Goal: Task Accomplishment & Management: Use online tool/utility

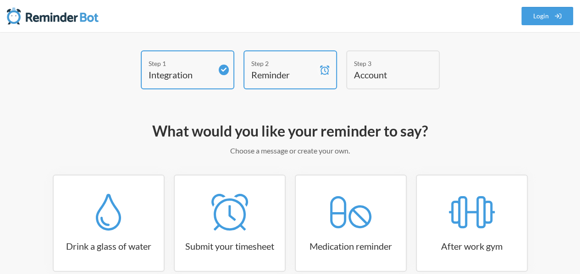
click at [378, 17] on nav ".uk-navbar-toggle-animate svg>[class*="line-"]{transition:0.2s ease-in-out;tran…" at bounding box center [290, 16] width 580 height 32
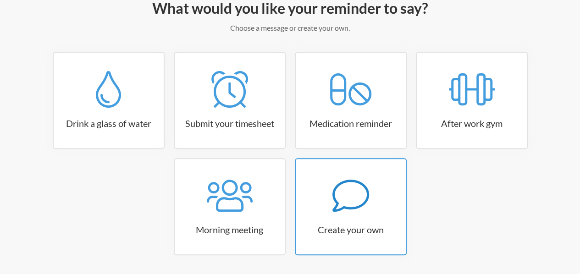
scroll to position [138, 0]
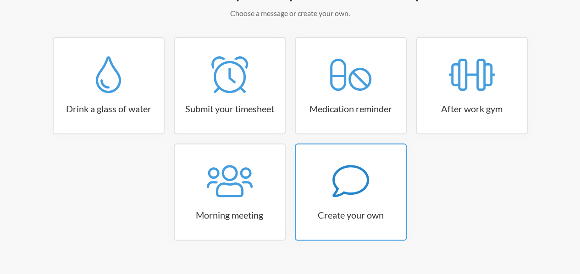
click at [340, 195] on icon at bounding box center [350, 181] width 37 height 32
select select "10:30:00"
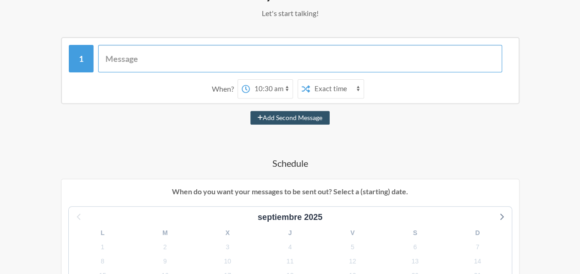
click at [209, 64] on input "text" at bounding box center [300, 59] width 404 height 28
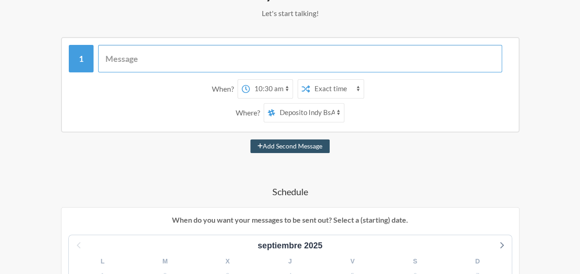
click at [214, 67] on input "text" at bounding box center [300, 59] width 404 height 28
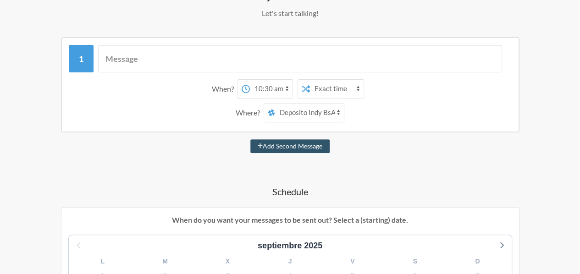
click at [320, 110] on select "marketing notificaciones-generales informal Deposito Indy BsAs PC 1 [PERSON_NAM…" at bounding box center [309, 113] width 69 height 18
select select "D09GLN6TGKE"
click at [275, 104] on select "marketing notificaciones-generales informal Deposito Indy BsAs PC 1 [PERSON_NAM…" at bounding box center [309, 113] width 69 height 18
click at [321, 87] on select "Exact time Random time" at bounding box center [337, 89] width 54 height 18
click at [320, 87] on select "Exact time Random time" at bounding box center [337, 89] width 54 height 18
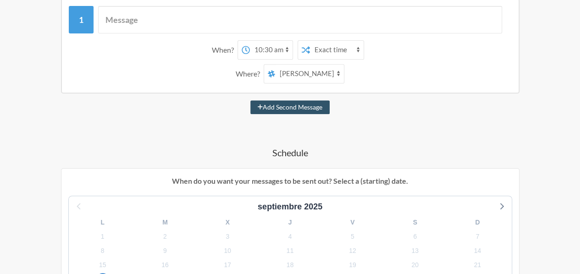
scroll to position [275, 0]
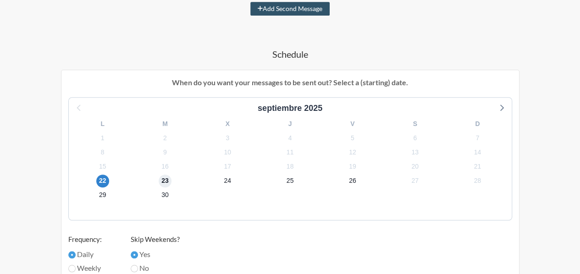
click at [160, 178] on span "23" at bounding box center [165, 181] width 13 height 13
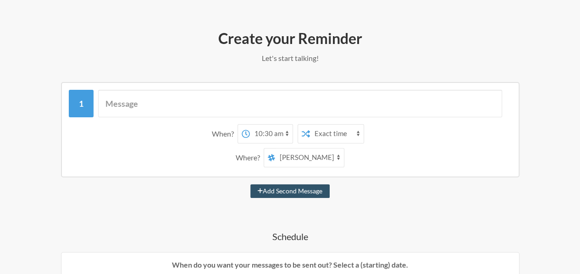
scroll to position [92, 0]
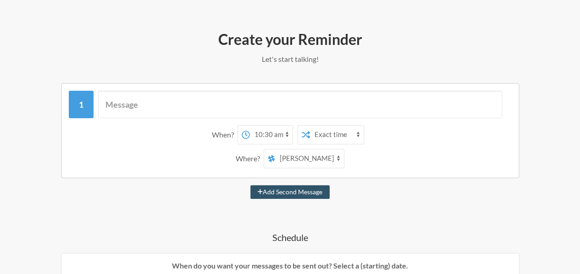
click at [275, 137] on select "12:00 am 12:15 am 12:30 am 12:45 am 1:00 am 1:15 am 1:30 am 1:45 am 2:00 am 2:1…" at bounding box center [271, 135] width 43 height 18
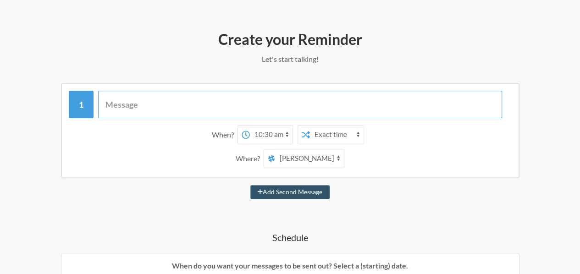
click at [242, 106] on input "text" at bounding box center [300, 105] width 404 height 28
type input "H"
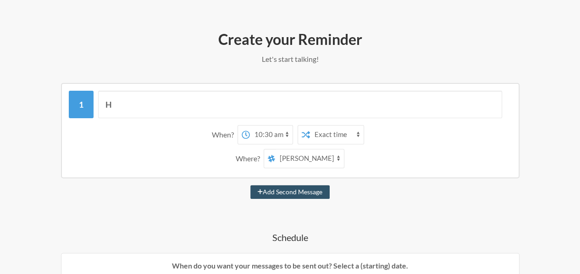
click at [276, 131] on select "12:00 am 12:15 am 12:30 am 12:45 am 1:00 am 1:15 am 1:30 am 1:45 am 2:00 am 2:1…" at bounding box center [271, 135] width 43 height 18
select select "09:15:00"
click at [250, 126] on select "12:00 am 12:15 am 12:30 am 12:45 am 1:00 am 1:15 am 1:30 am 1:45 am 2:00 am 2:1…" at bounding box center [271, 135] width 43 height 18
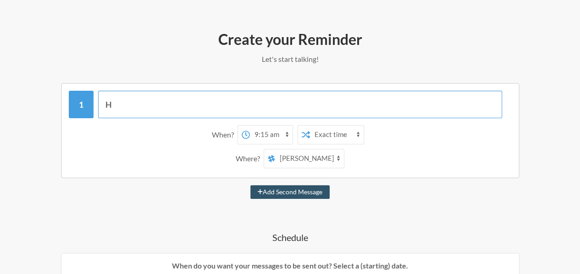
click at [138, 108] on input "H" at bounding box center [300, 105] width 404 height 28
type input "H"
type input "D"
paste input "#175429"
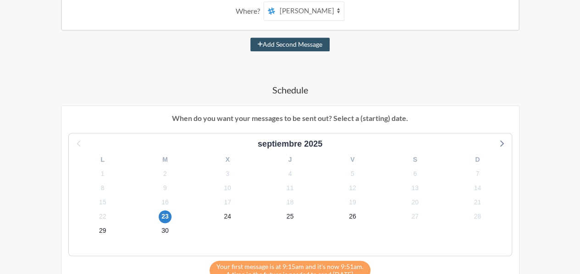
scroll to position [275, 0]
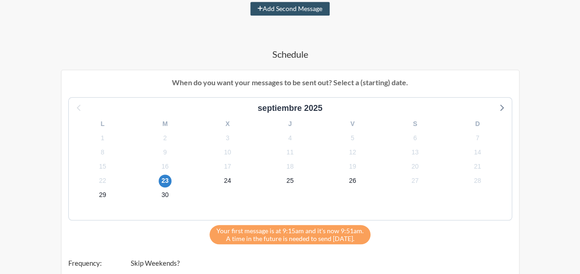
type input "Contactar al cliente #175429 para devolver a stock paquete retenido. Timberland…"
click at [0, 127] on div "Step 1 Integration Step 2 Reminder Step 3 Account What would you like your remi…" at bounding box center [290, 162] width 580 height 774
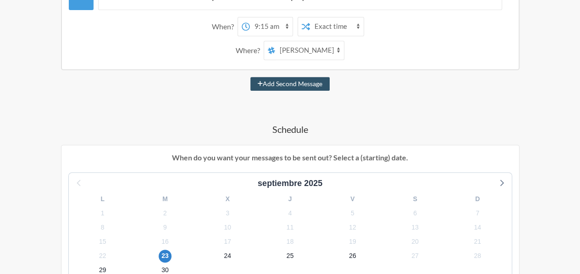
scroll to position [62, 0]
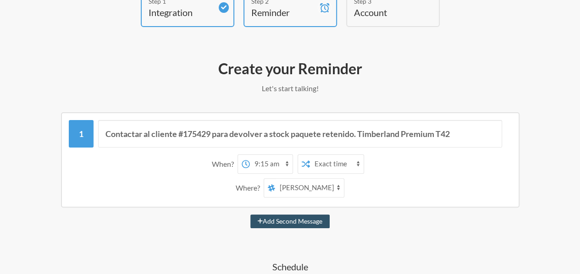
click at [331, 162] on select "Exact time Random time" at bounding box center [337, 164] width 54 height 18
click at [310, 155] on select "Exact time Random time" at bounding box center [337, 164] width 54 height 18
click at [329, 167] on select "Exact time Random time" at bounding box center [337, 164] width 54 height 18
select select "false"
click at [310, 155] on select "Exact time Random time" at bounding box center [337, 164] width 54 height 18
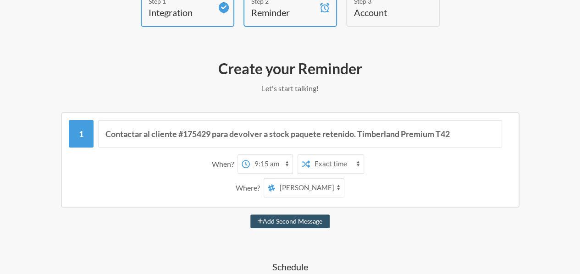
click at [276, 163] on select "12:00 am 12:15 am 12:30 am 12:45 am 1:00 am 1:15 am 1:30 am 1:45 am 2:00 am 2:1…" at bounding box center [271, 164] width 43 height 18
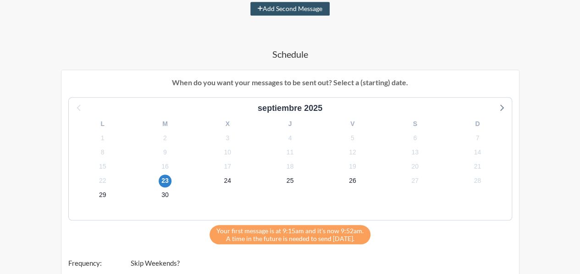
scroll to position [505, 0]
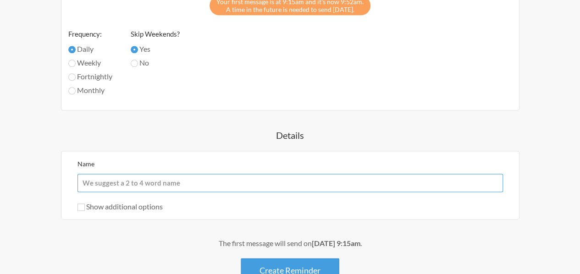
click at [268, 187] on input "Name" at bounding box center [291, 183] width 426 height 18
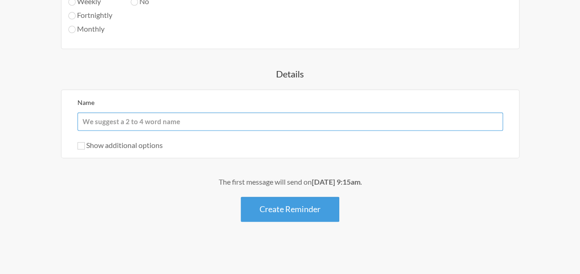
scroll to position [567, 0]
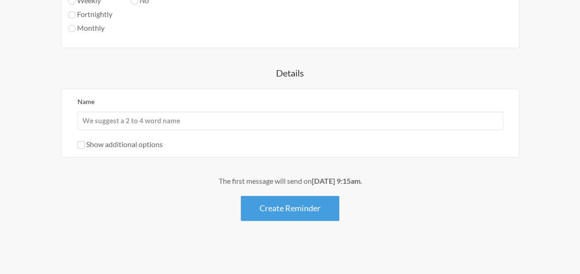
click at [161, 183] on div "The first message will send on [DATE] 9:15am ." at bounding box center [290, 181] width 525 height 11
click at [286, 202] on button "Create Reminder" at bounding box center [290, 208] width 99 height 25
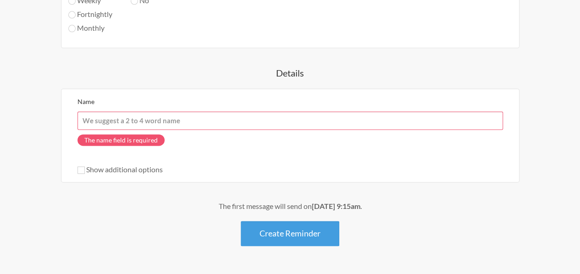
click at [193, 117] on input "Name" at bounding box center [291, 120] width 426 height 18
type input "indy"
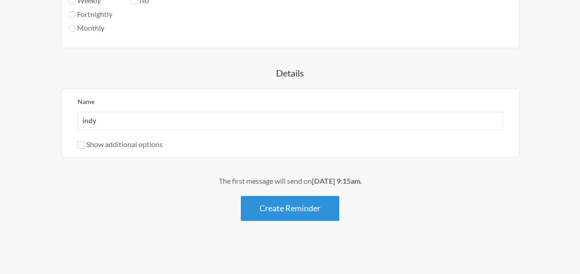
click at [271, 208] on button "Create Reminder" at bounding box center [290, 208] width 99 height 25
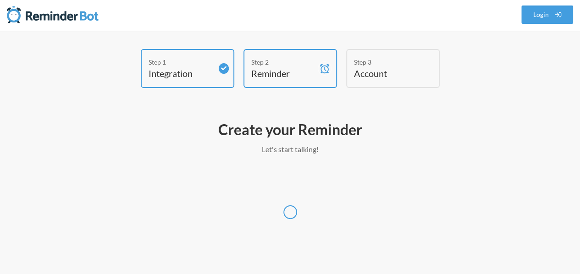
scroll to position [1, 0]
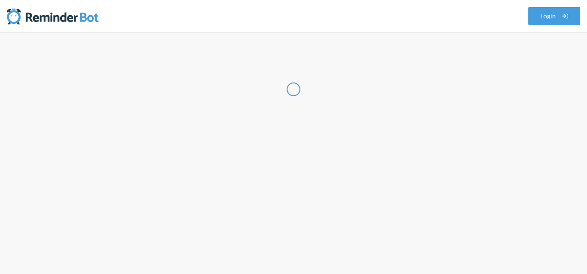
select select "AR"
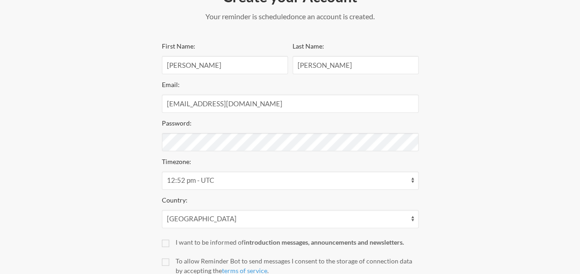
scroll to position [138, 0]
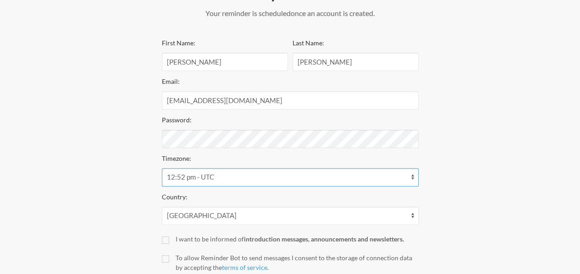
click at [242, 182] on select "12:52 am - [GEOGRAPHIC_DATA]/McMurdo 12:52 am - [GEOGRAPHIC_DATA]/[GEOGRAPHIC_D…" at bounding box center [290, 177] width 257 height 18
select select "[GEOGRAPHIC_DATA]/[GEOGRAPHIC_DATA]/Buenos_Aires"
click at [162, 168] on select "12:52 am - [GEOGRAPHIC_DATA]/McMurdo 12:52 am - [GEOGRAPHIC_DATA]/[GEOGRAPHIC_D…" at bounding box center [290, 177] width 257 height 18
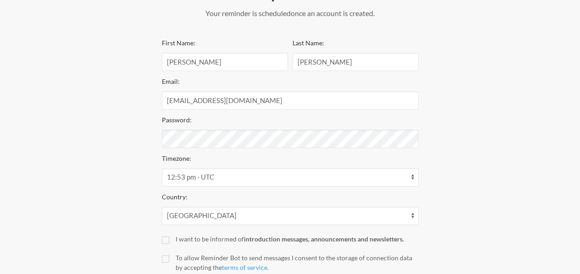
click at [476, 184] on div "Step 1 Integration Step 2 Reminder Step 3 Account Create your Account Your remi…" at bounding box center [290, 117] width 544 height 408
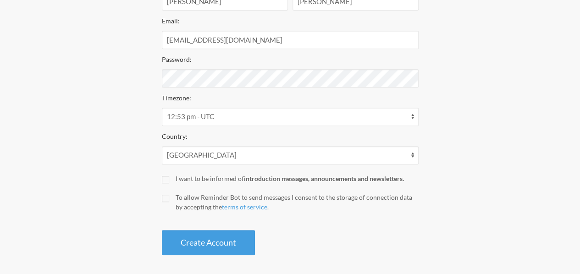
scroll to position [202, 0]
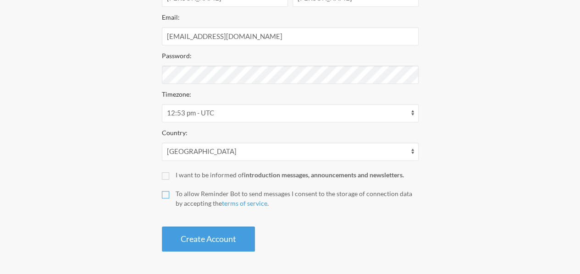
click at [166, 193] on input "To allow Reminder Bot to send messages I consent to the storage of connection d…" at bounding box center [165, 194] width 7 height 7
checkbox input "true"
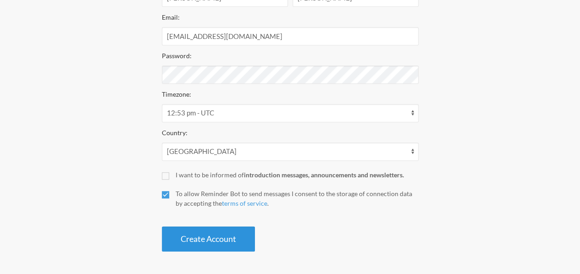
click at [173, 240] on button "Create Account" at bounding box center [208, 239] width 93 height 25
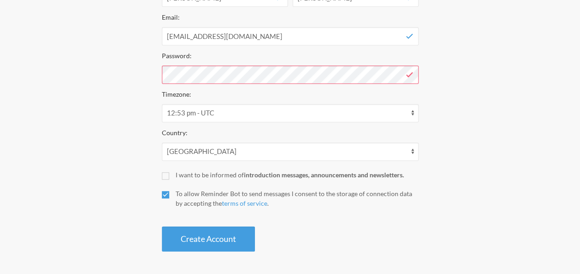
click at [444, 57] on div "Step 1 Integration Step 2 Reminder Step 3 Account Create your Account Your remi…" at bounding box center [290, 53] width 544 height 408
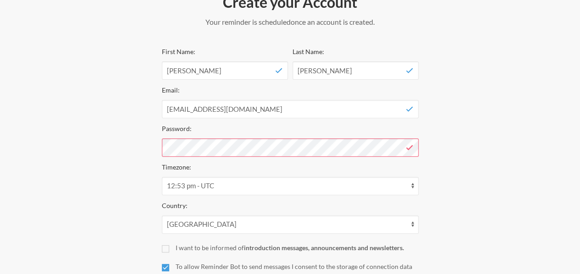
scroll to position [64, 0]
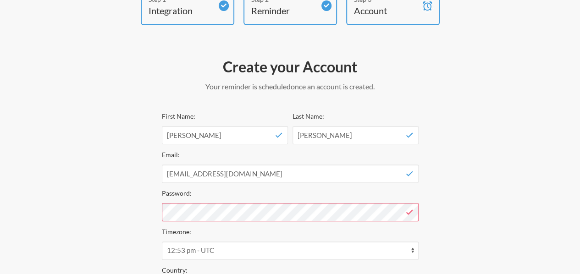
click at [551, 180] on div "Step 1 Integration Step 2 Reminder Step 3 Account Create your Account Your remi…" at bounding box center [290, 190] width 544 height 408
click at [339, 225] on div "First Name: [PERSON_NAME] Last Name: [PERSON_NAME] Email: [EMAIL_ADDRESS][DOMAI…" at bounding box center [290, 250] width 257 height 279
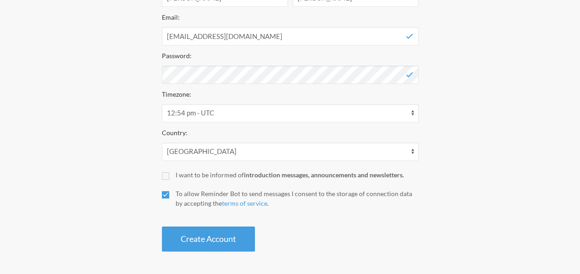
click at [407, 183] on div "First Name: [PERSON_NAME] Last Name: [PERSON_NAME] Email: [EMAIL_ADDRESS][DOMAI…" at bounding box center [290, 112] width 257 height 279
click at [179, 242] on button "Create Account" at bounding box center [208, 239] width 93 height 25
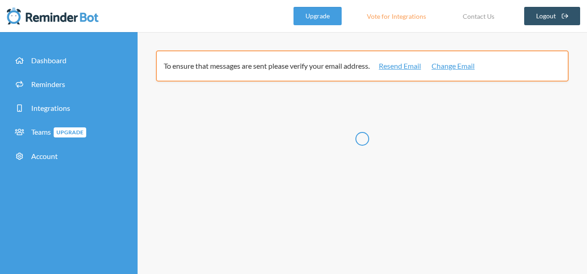
click at [14, 248] on div "Dashboard Reminders Integrations Teams Upgrade Account" at bounding box center [69, 153] width 138 height 242
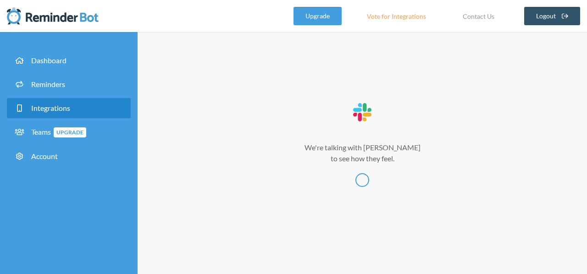
select select
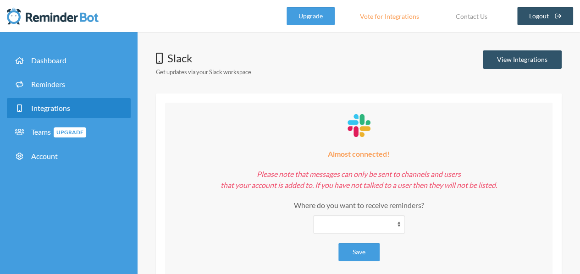
click at [573, 136] on div "**********" at bounding box center [359, 181] width 443 height 262
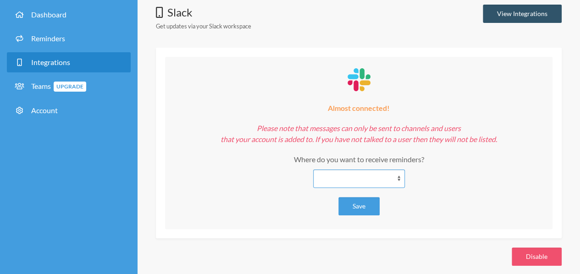
click at [352, 181] on select "**********" at bounding box center [359, 179] width 92 height 18
click at [472, 166] on div "**********" at bounding box center [358, 155] width 369 height 65
click at [379, 181] on select "**********" at bounding box center [359, 179] width 92 height 18
click at [375, 177] on select "**********" at bounding box center [359, 179] width 92 height 18
drag, startPoint x: 561, startPoint y: 157, endPoint x: 553, endPoint y: 162, distance: 8.7
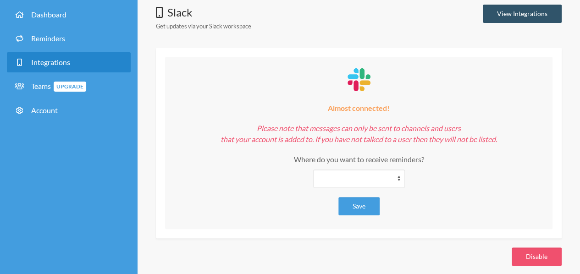
click at [561, 157] on div "**********" at bounding box center [359, 143] width 406 height 191
click at [382, 175] on select "**********" at bounding box center [359, 179] width 92 height 18
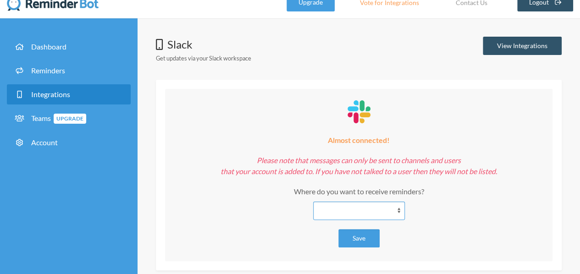
scroll to position [0, 0]
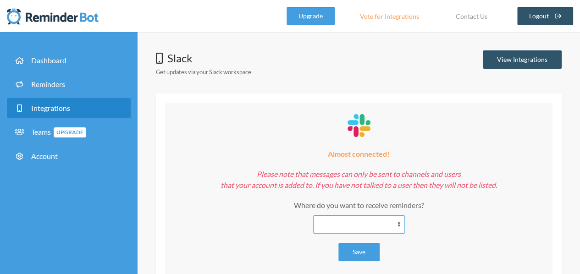
click at [372, 222] on select "**********" at bounding box center [359, 225] width 92 height 18
click at [460, 130] on div "**********" at bounding box center [358, 187] width 369 height 150
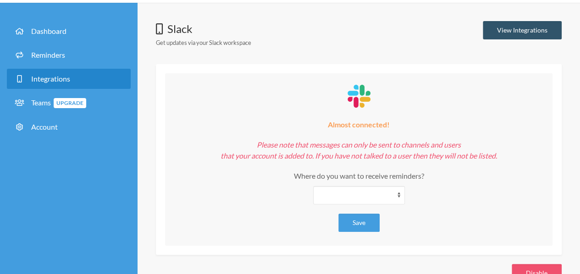
scroll to position [55, 0]
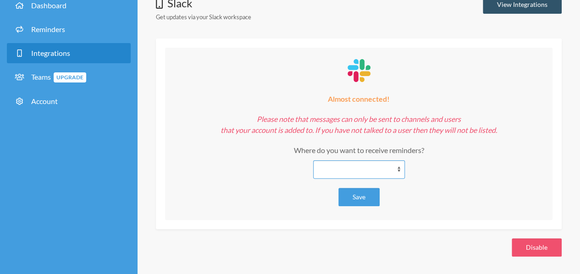
click at [375, 170] on select "**********" at bounding box center [359, 170] width 92 height 18
click at [371, 167] on select "**********" at bounding box center [359, 170] width 92 height 18
select select "**********"
click at [313, 161] on select "**********" at bounding box center [359, 170] width 92 height 18
click at [342, 118] on em "Please note that messages can only be sent to channels and users that your acco…" at bounding box center [359, 125] width 277 height 20
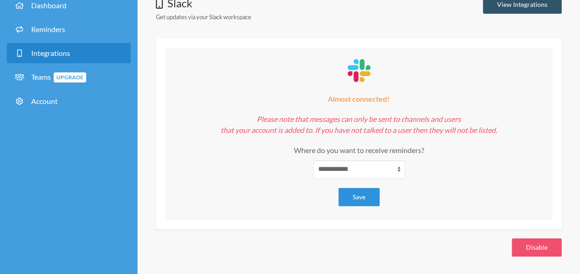
click at [357, 197] on button "Save" at bounding box center [359, 197] width 41 height 18
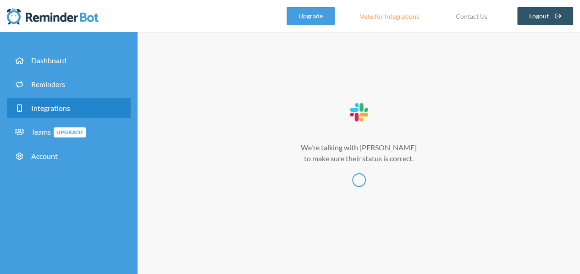
scroll to position [0, 0]
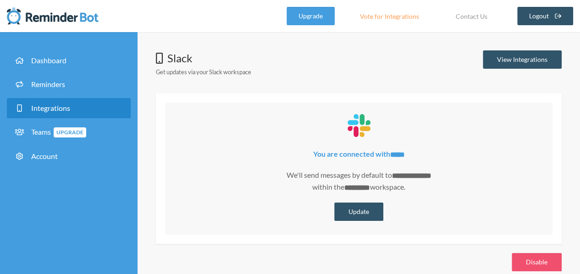
click at [569, 126] on div "**********" at bounding box center [359, 160] width 443 height 221
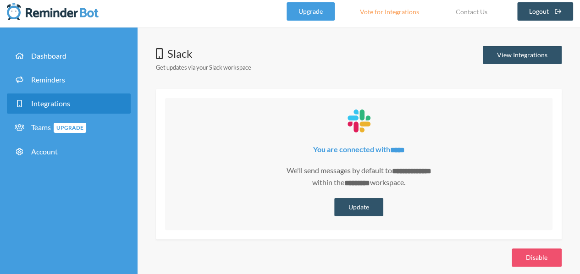
scroll to position [12, 0]
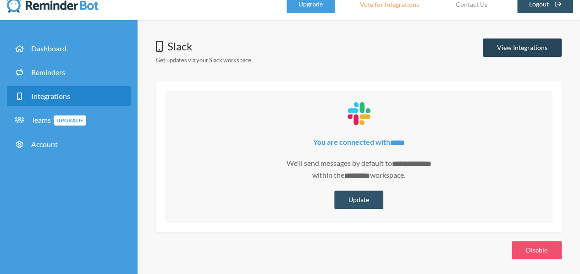
click at [535, 48] on link "View Integrations" at bounding box center [522, 48] width 79 height 18
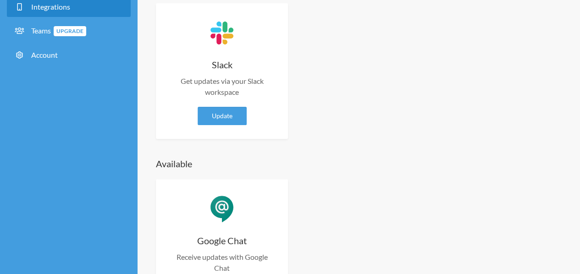
scroll to position [160, 0]
